Goal: Transaction & Acquisition: Purchase product/service

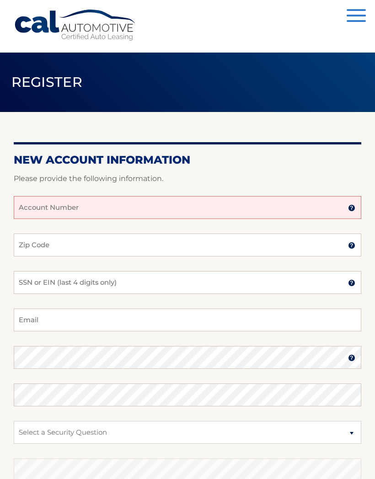
click at [372, 294] on section "New Account Information Please provide the following information. Account Numbe…" at bounding box center [187, 328] width 375 height 432
click at [107, 201] on input "Account Number" at bounding box center [188, 207] width 348 height 23
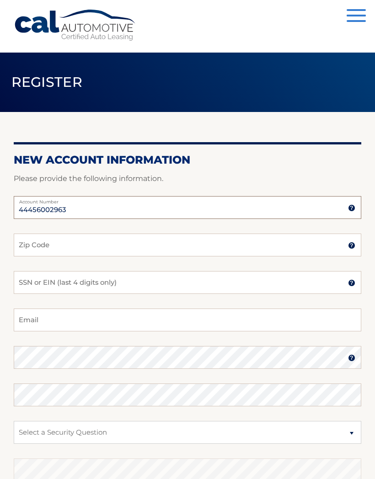
type input "44456002963"
click at [108, 246] on input "Zip Code" at bounding box center [188, 245] width 348 height 23
type input "14621"
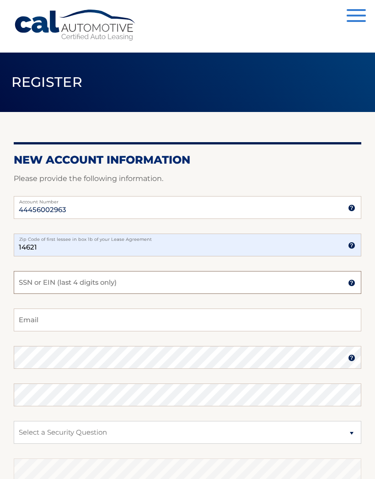
click at [151, 285] on input "SSN or EIN (last 4 digits only)" at bounding box center [188, 282] width 348 height 23
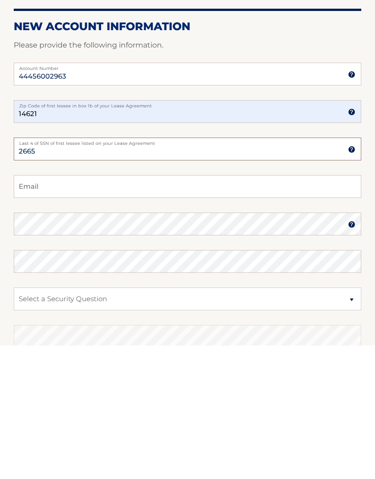
type input "2665"
click at [76, 309] on input "Email" at bounding box center [188, 320] width 348 height 23
type input "dorothylewis7@aol.com"
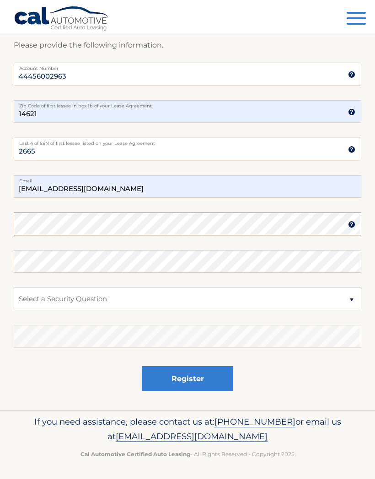
scroll to position [133, 0]
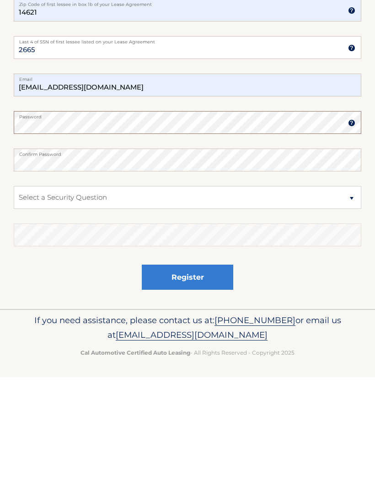
click at [349, 221] on img at bounding box center [351, 224] width 7 height 7
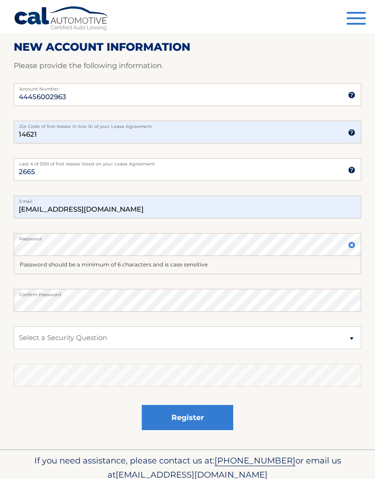
scroll to position [151, 0]
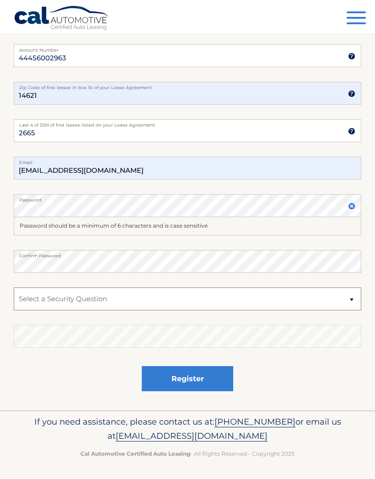
click at [355, 301] on select "Select a Security Question What was the name of your elementary school? What is…" at bounding box center [188, 299] width 348 height 23
select select "1"
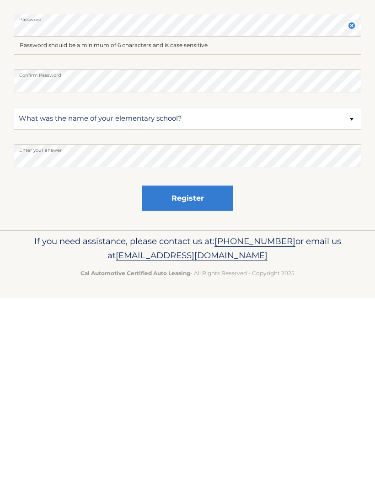
click at [204, 367] on button "Register" at bounding box center [187, 379] width 91 height 25
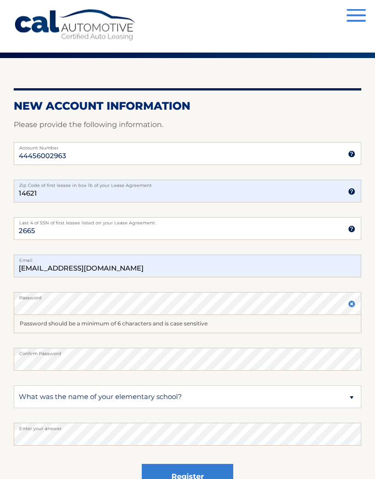
scroll to position [0, 0]
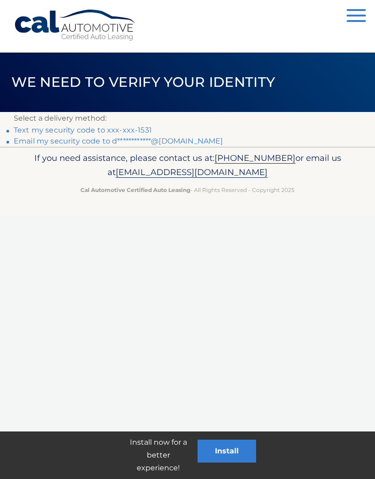
click at [132, 128] on link "Text my security code to xxx-xxx-1531" at bounding box center [83, 130] width 138 height 9
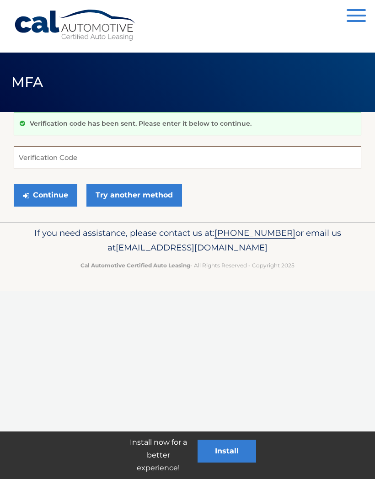
click at [92, 161] on input "Verification Code" at bounding box center [188, 157] width 348 height 23
type input "412269"
click at [60, 188] on button "Continue" at bounding box center [46, 195] width 64 height 23
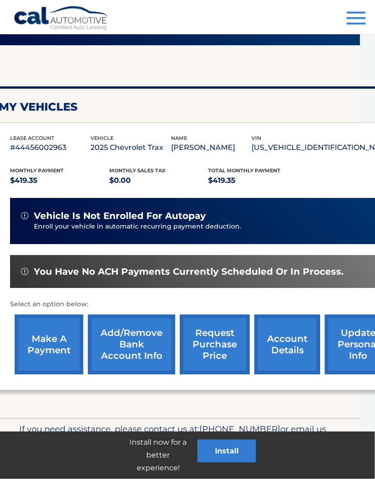
scroll to position [69, 15]
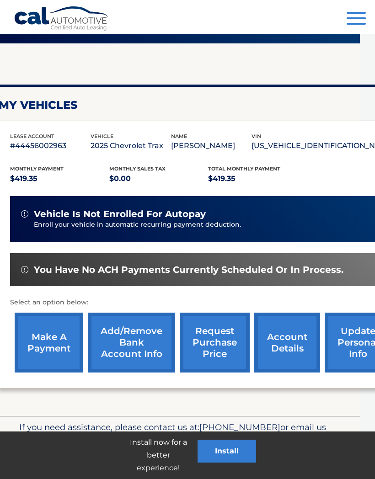
click at [61, 338] on link "make a payment" at bounding box center [49, 343] width 69 height 60
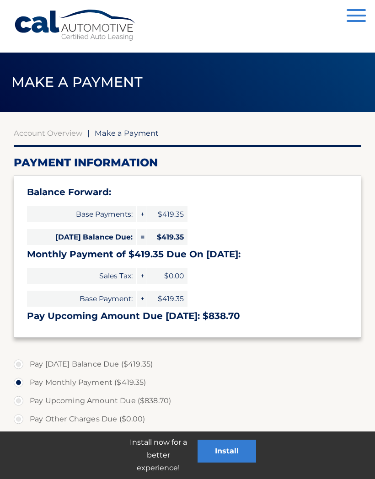
select select "NDMzOTU2MmUtMWQxZC00NWIzLTkwNmUtNTBhNGViMGUxYzg4"
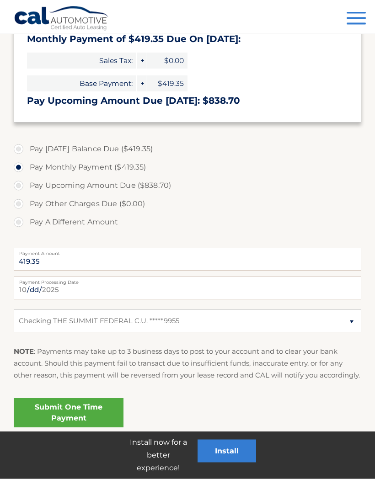
scroll to position [217, 0]
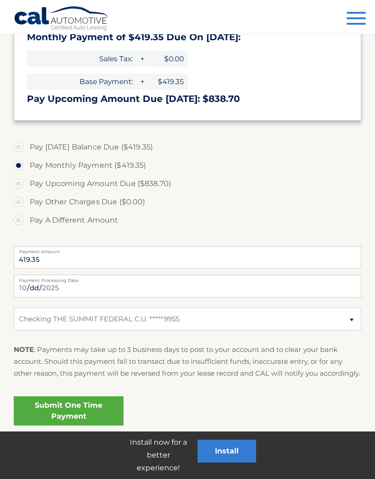
click at [88, 419] on link "Submit One Time Payment" at bounding box center [69, 411] width 110 height 29
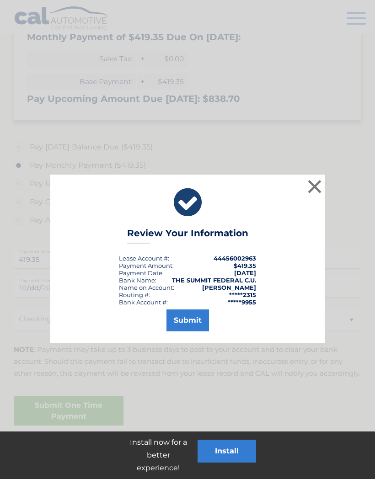
click at [196, 317] on button "Submit" at bounding box center [188, 321] width 43 height 22
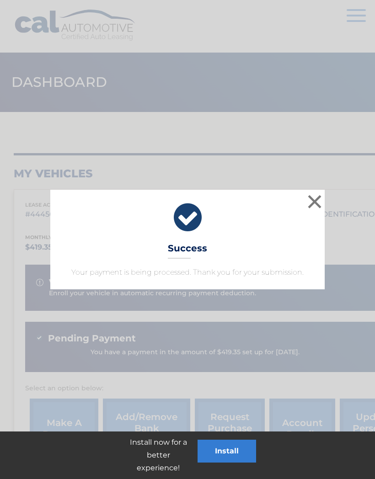
click at [241, 450] on button "Install" at bounding box center [227, 451] width 59 height 23
click at [316, 203] on button "×" at bounding box center [315, 202] width 18 height 18
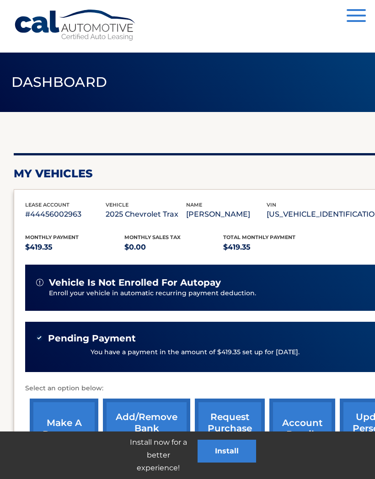
click at [231, 463] on button "Install" at bounding box center [227, 451] width 59 height 23
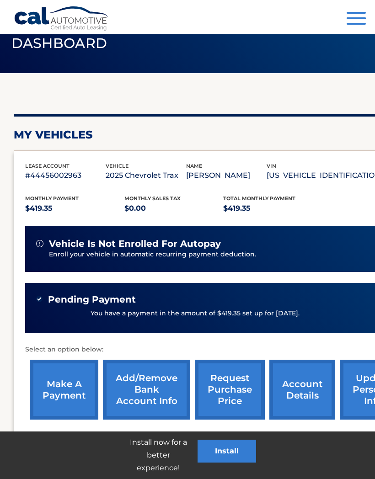
click at [357, 21] on button "Menu" at bounding box center [356, 19] width 19 height 15
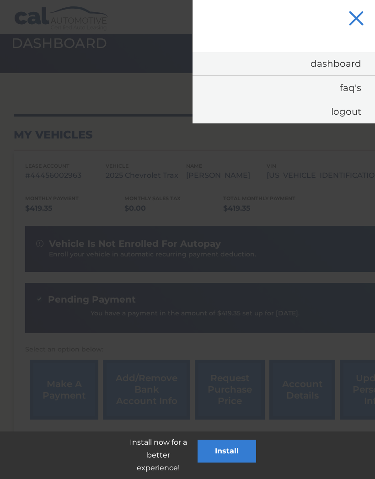
click at [353, 63] on link "Dashboard" at bounding box center [284, 63] width 183 height 23
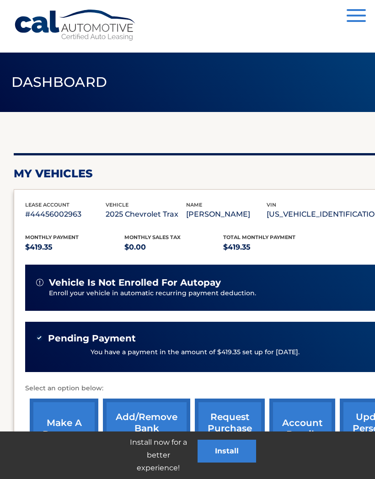
click at [356, 21] on span "button" at bounding box center [356, 21] width 19 height 2
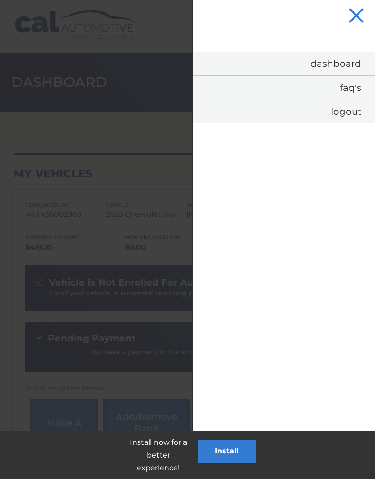
click at [350, 116] on link "Logout" at bounding box center [284, 112] width 183 height 24
